Goal: Task Accomplishment & Management: Manage account settings

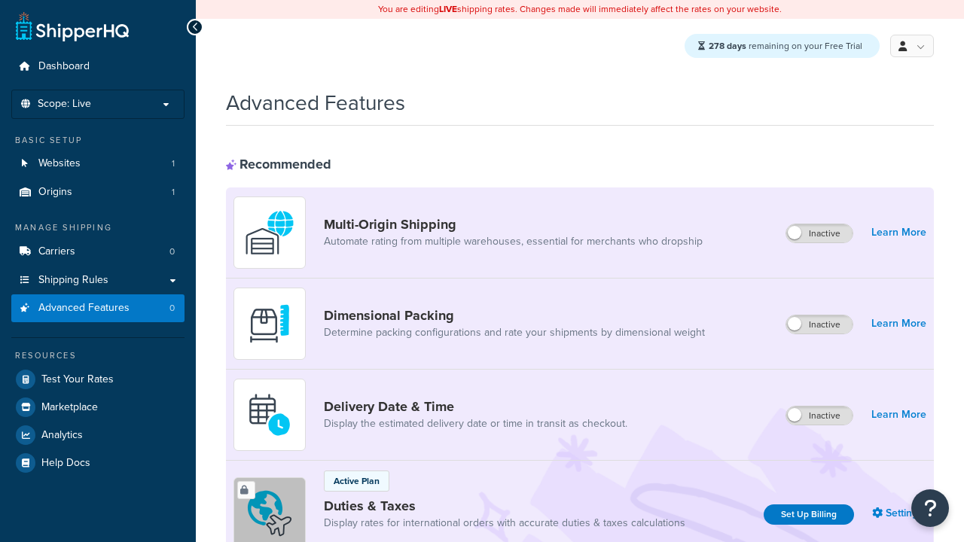
scroll to position [490, 0]
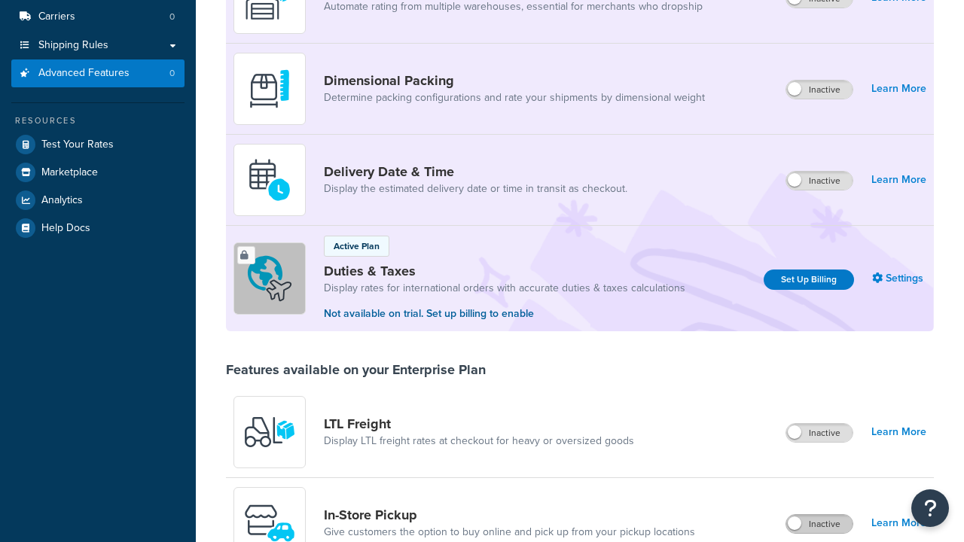
click at [820, 515] on label "Inactive" at bounding box center [819, 524] width 66 height 18
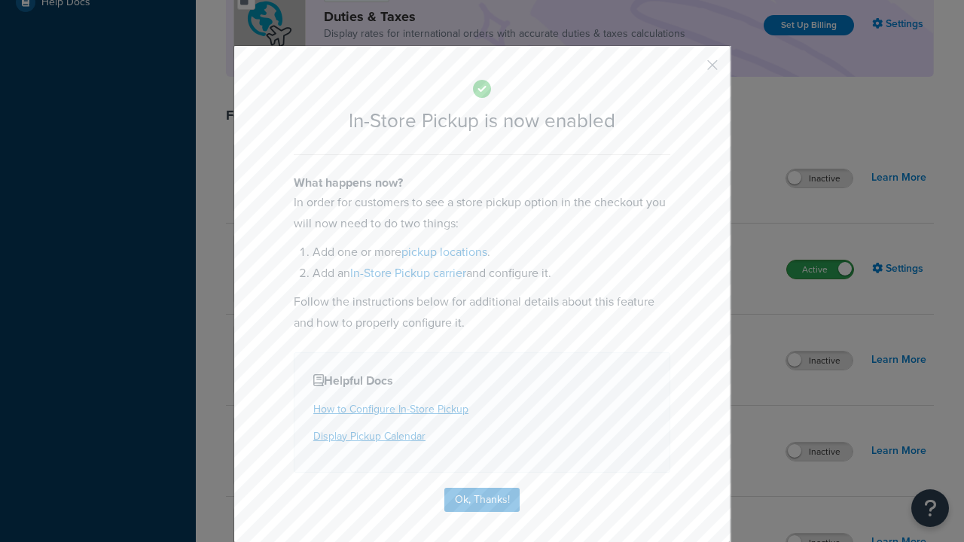
scroll to position [0, 0]
click at [690, 70] on button "button" at bounding box center [690, 71] width 4 height 4
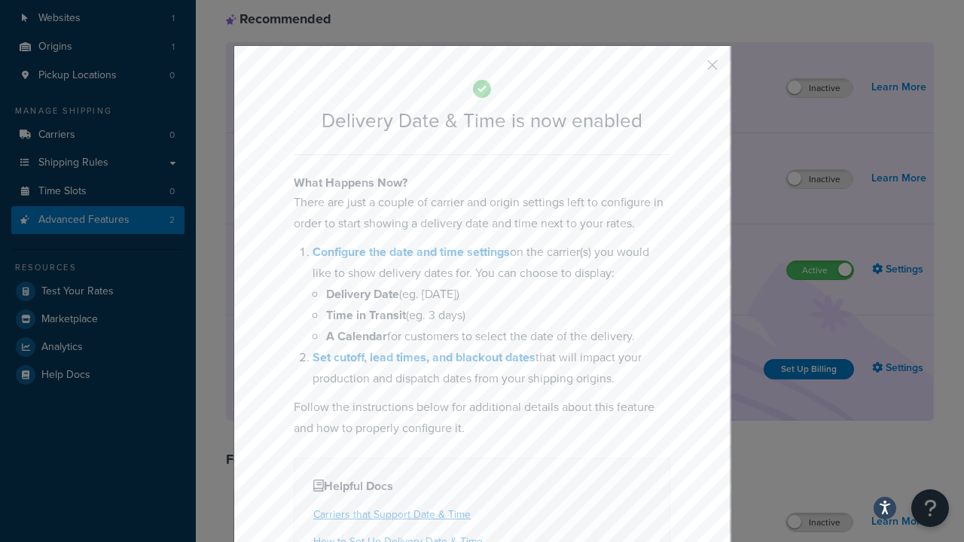
click at [690, 70] on button "button" at bounding box center [690, 71] width 4 height 4
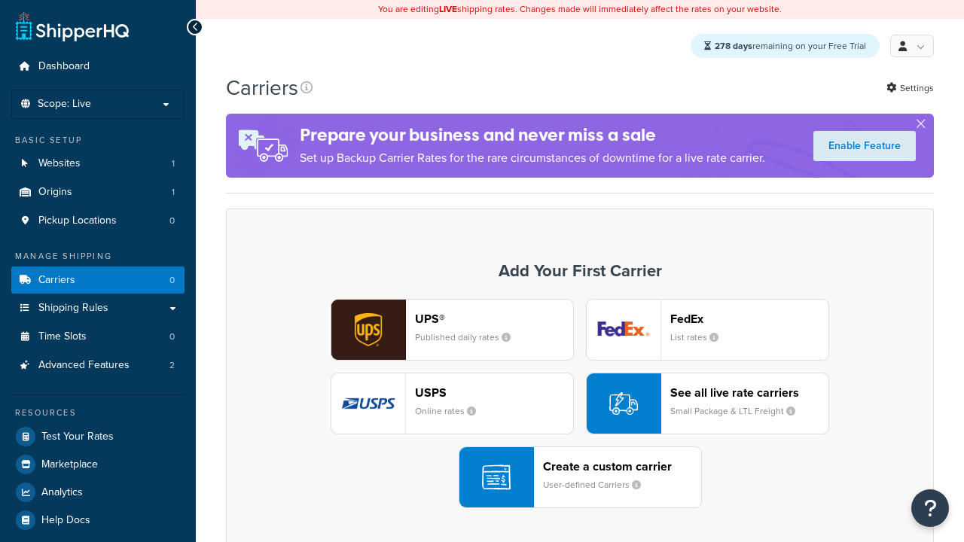
click at [580, 404] on div "UPS® Published daily rates FedEx List rates USPS Online rates See all live rate…" at bounding box center [580, 403] width 676 height 209
click at [580, 478] on div "Create a custom carrier User-defined Carriers" at bounding box center [622, 477] width 158 height 36
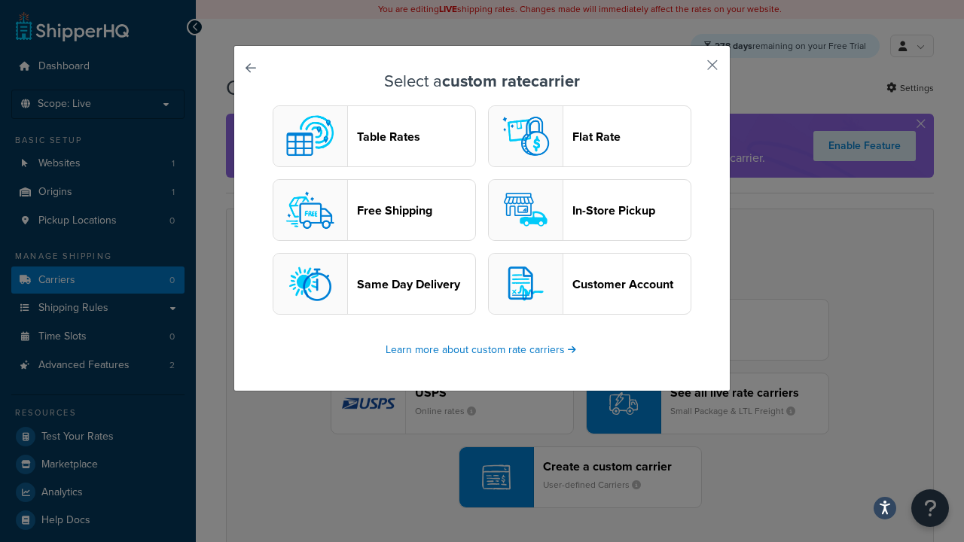
click at [590, 211] on header "In-Store Pickup" at bounding box center [631, 210] width 118 height 14
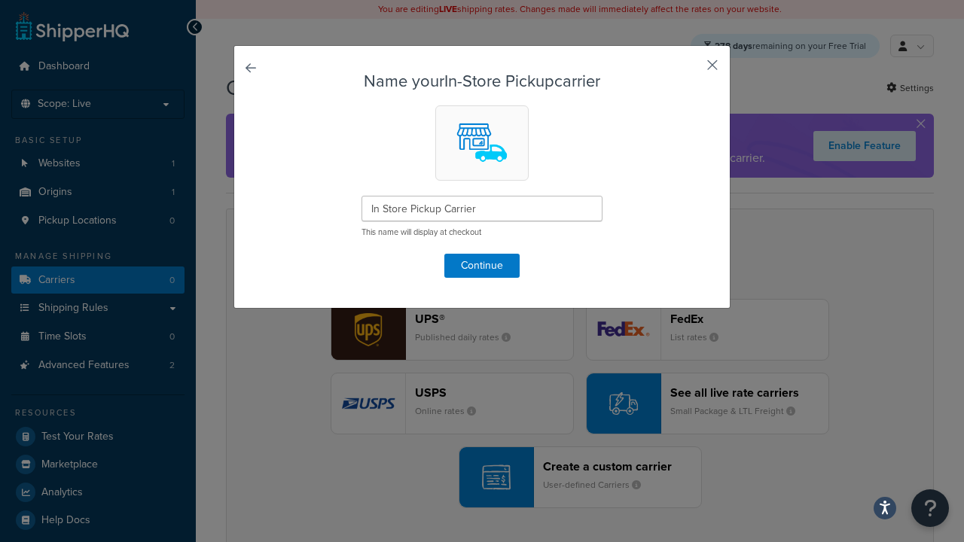
click at [690, 70] on button "button" at bounding box center [690, 71] width 4 height 4
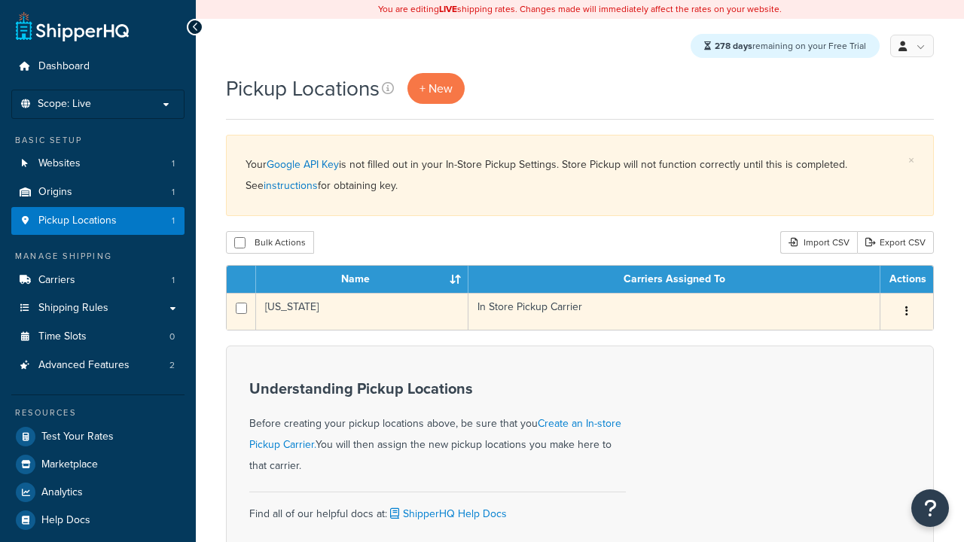
click at [906, 313] on icon "button" at bounding box center [906, 311] width 3 height 11
click at [0, 0] on link "Edit" at bounding box center [0, 0] width 0 height 0
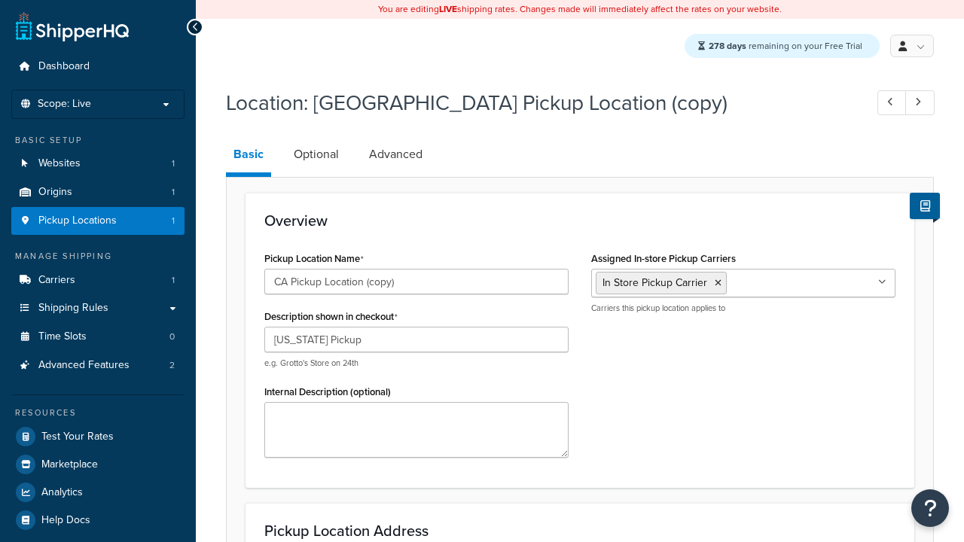
select select "5"
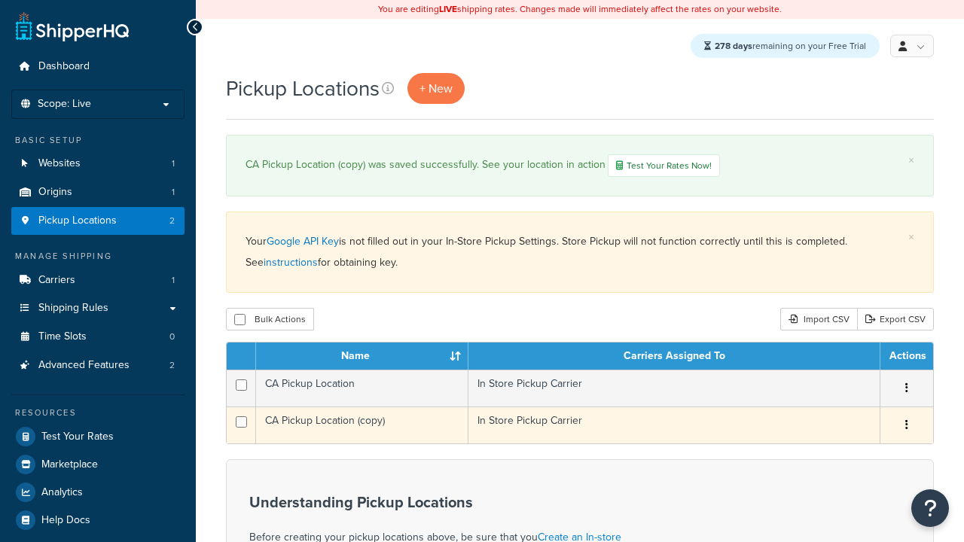
click at [906, 428] on icon "button" at bounding box center [906, 424] width 3 height 11
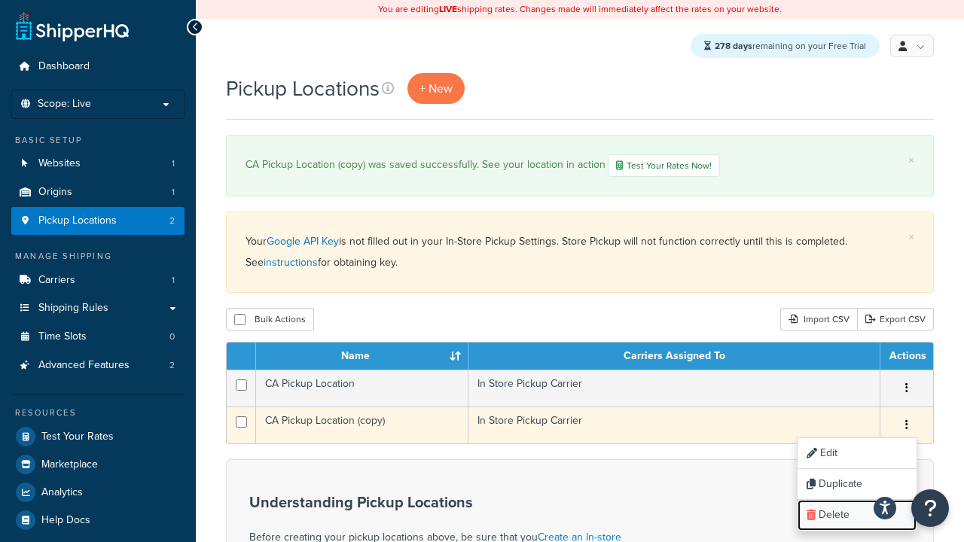
click at [856, 517] on link "Delete" at bounding box center [857, 515] width 119 height 31
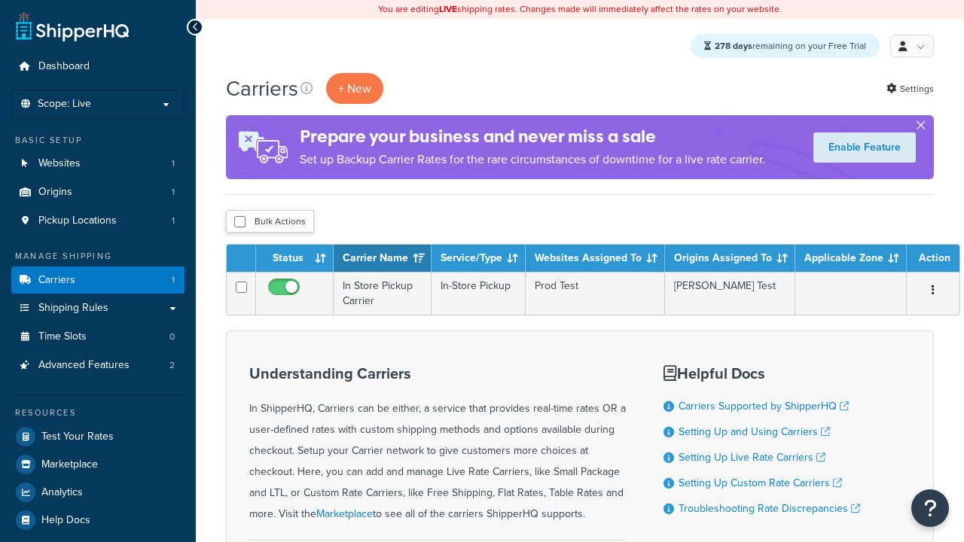
click at [239, 223] on input "checkbox" at bounding box center [239, 221] width 11 height 11
checkbox input "true"
click at [0, 0] on button "Delete" at bounding box center [0, 0] width 0 height 0
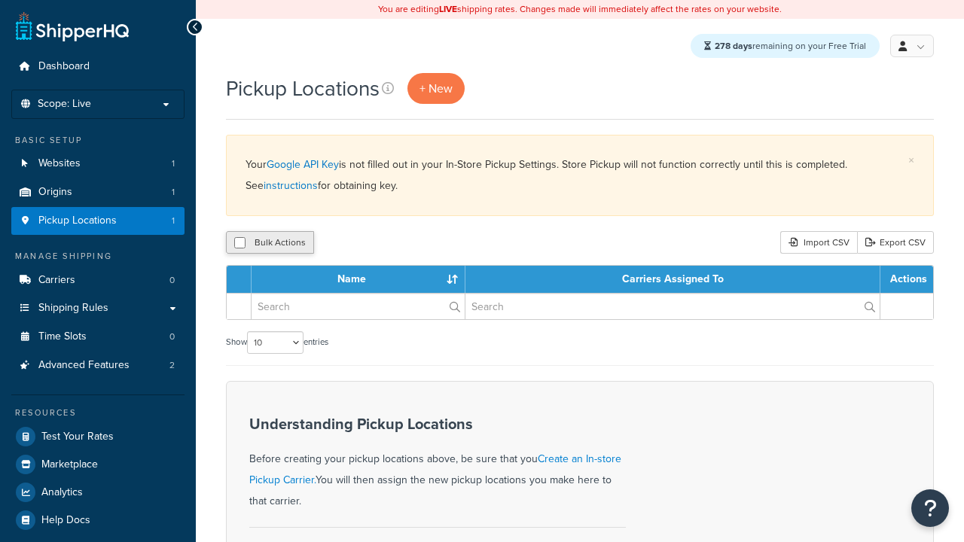
click at [239, 244] on input "checkbox" at bounding box center [239, 242] width 11 height 11
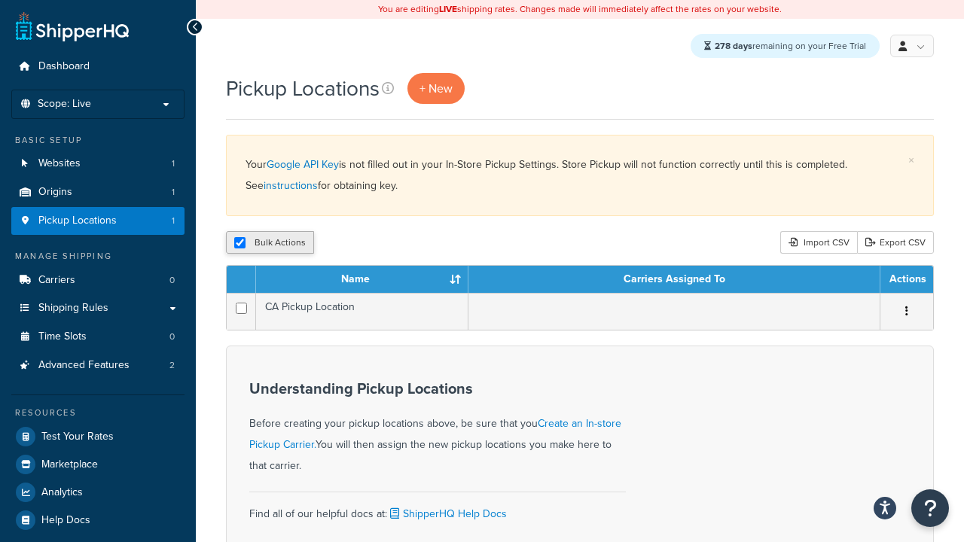
click at [248, 243] on button "Bulk Actions" at bounding box center [270, 242] width 88 height 23
checkbox input "true"
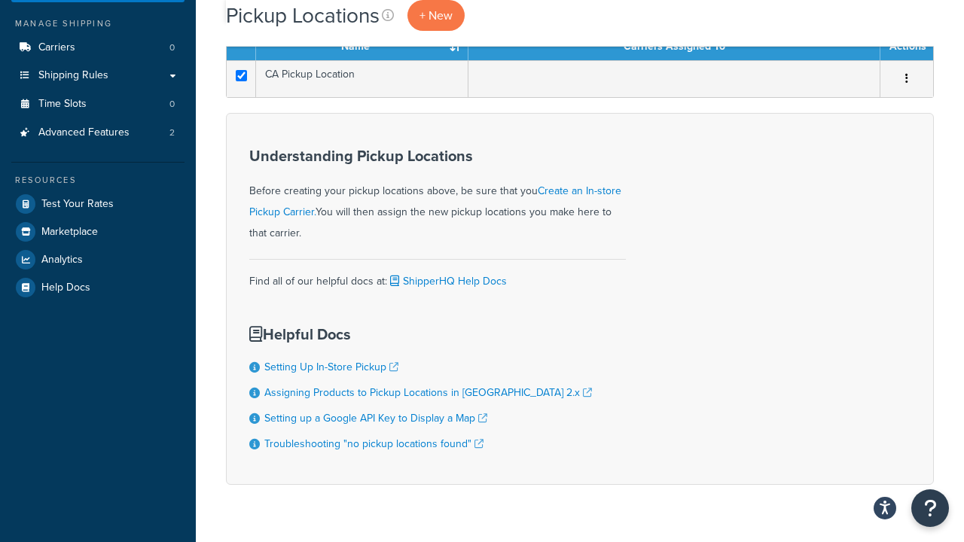
click at [401, 21] on button "Delete" at bounding box center [402, 9] width 52 height 23
